Goal: Obtain resource: Obtain resource

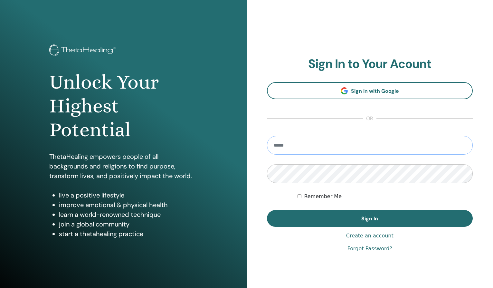
type input "**********"
click at [370, 218] on button "Sign In" at bounding box center [370, 218] width 206 height 17
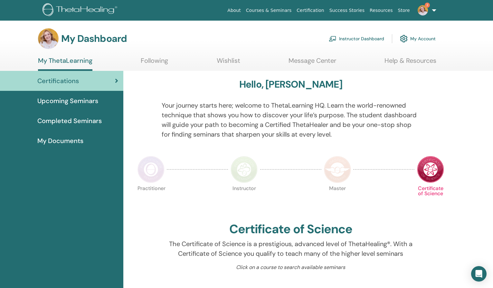
click at [355, 42] on link "Instructor Dashboard" at bounding box center [356, 39] width 55 height 14
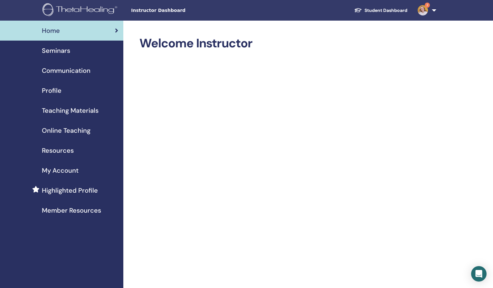
click at [57, 52] on span "Seminars" at bounding box center [56, 51] width 28 height 10
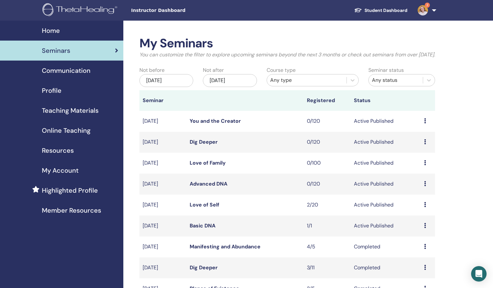
click at [59, 110] on span "Teaching Materials" at bounding box center [70, 111] width 57 height 10
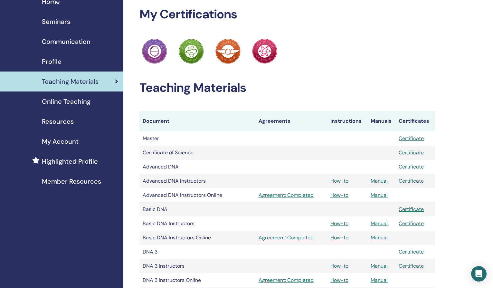
scroll to position [32, 0]
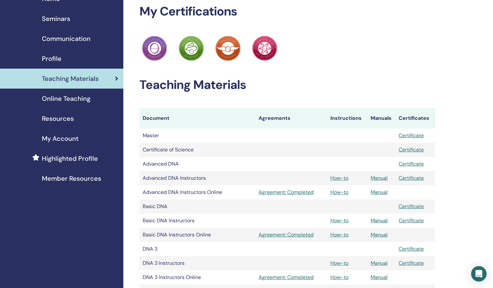
click at [380, 220] on link "Manual" at bounding box center [379, 220] width 17 height 7
